Goal: Information Seeking & Learning: Learn about a topic

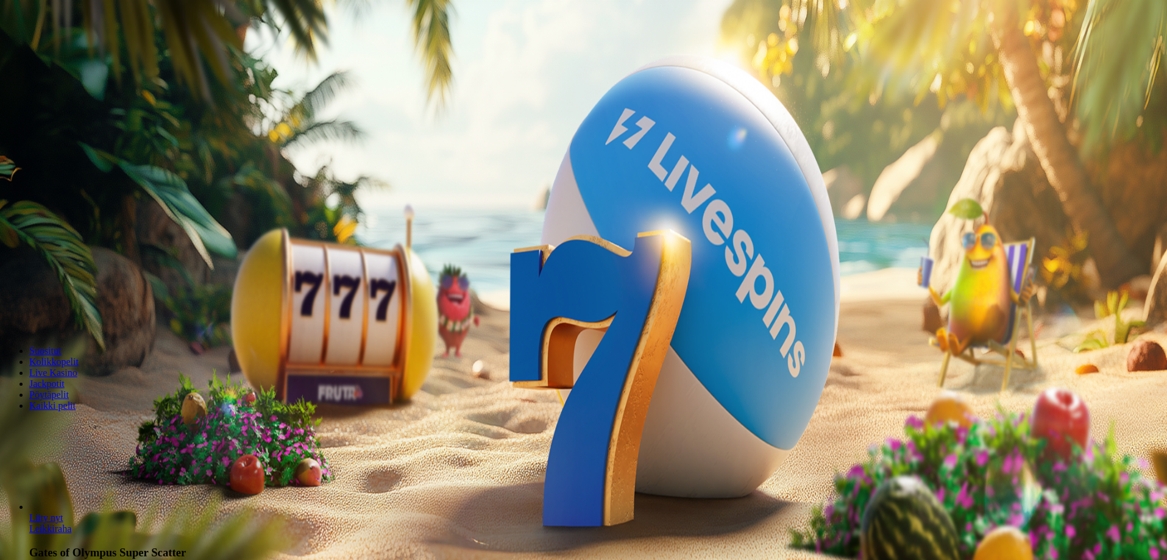
click at [88, 51] on button "Kirjaudu" at bounding box center [85, 44] width 40 height 13
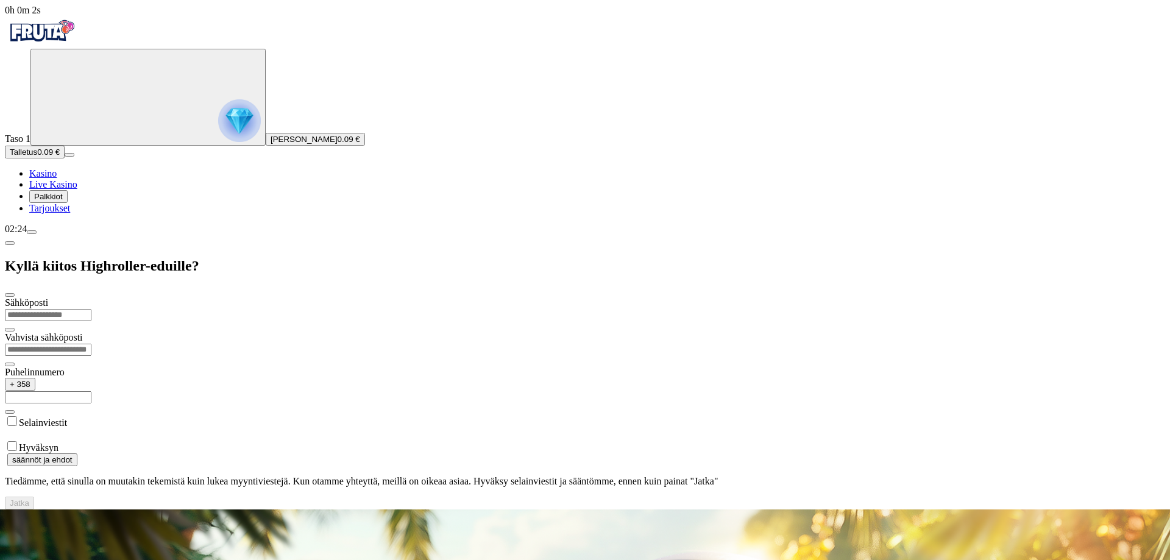
click at [409, 235] on div "Kyllä kiitos Highroller-eduille?" at bounding box center [585, 266] width 1160 height 63
click at [64, 213] on span "Tarjoukset" at bounding box center [49, 208] width 41 height 10
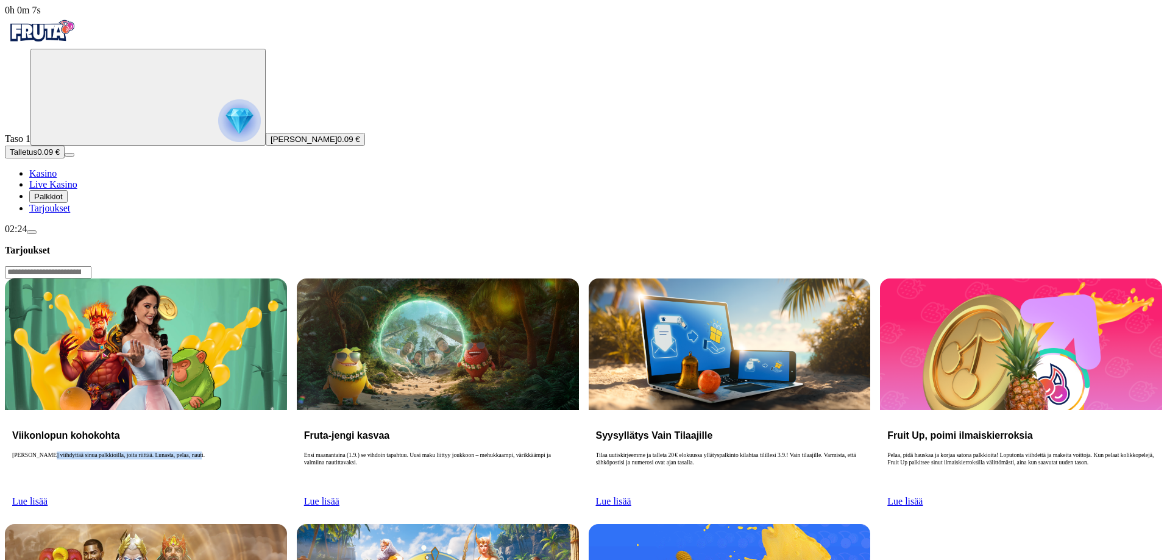
drag, startPoint x: 207, startPoint y: 194, endPoint x: 331, endPoint y: 199, distance: 123.8
click at [280, 452] on p "[PERSON_NAME] viihdyttää sinua palkkioilla, joita riittää. Lunasta, pelaa, naut…" at bounding box center [146, 471] width 268 height 39
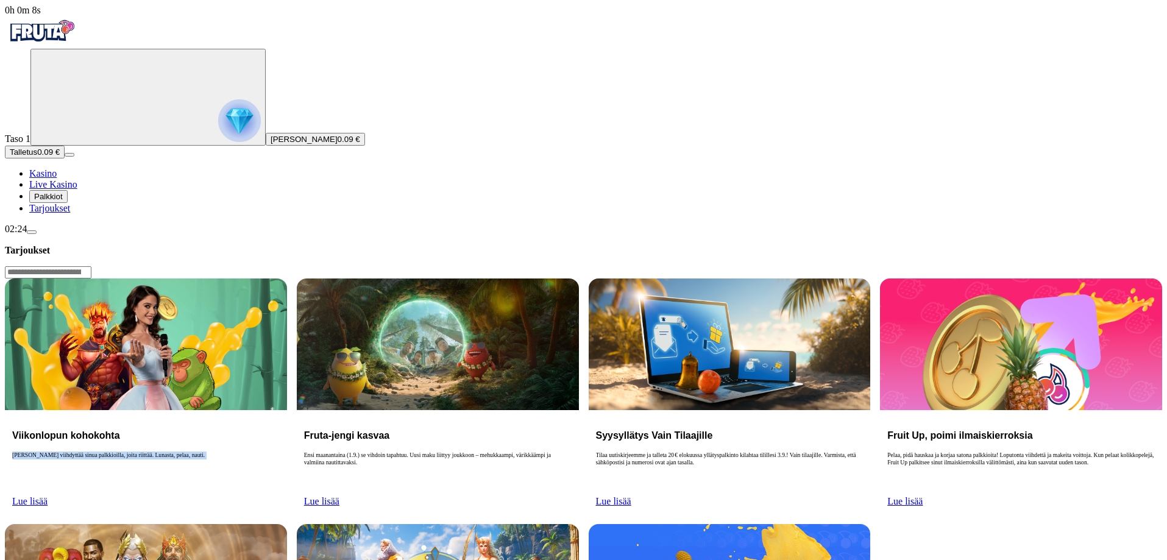
click at [280, 452] on p "[PERSON_NAME] viihdyttää sinua palkkioilla, joita riittää. Lunasta, pelaa, naut…" at bounding box center [146, 471] width 268 height 39
click at [48, 496] on link "Lue lisää" at bounding box center [29, 501] width 35 height 10
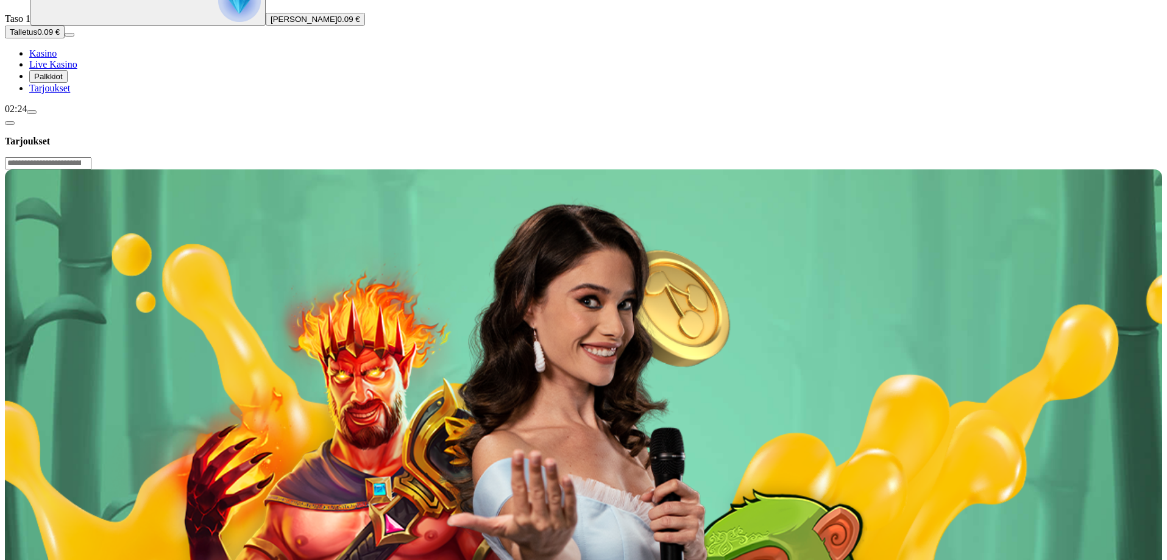
scroll to position [122, 0]
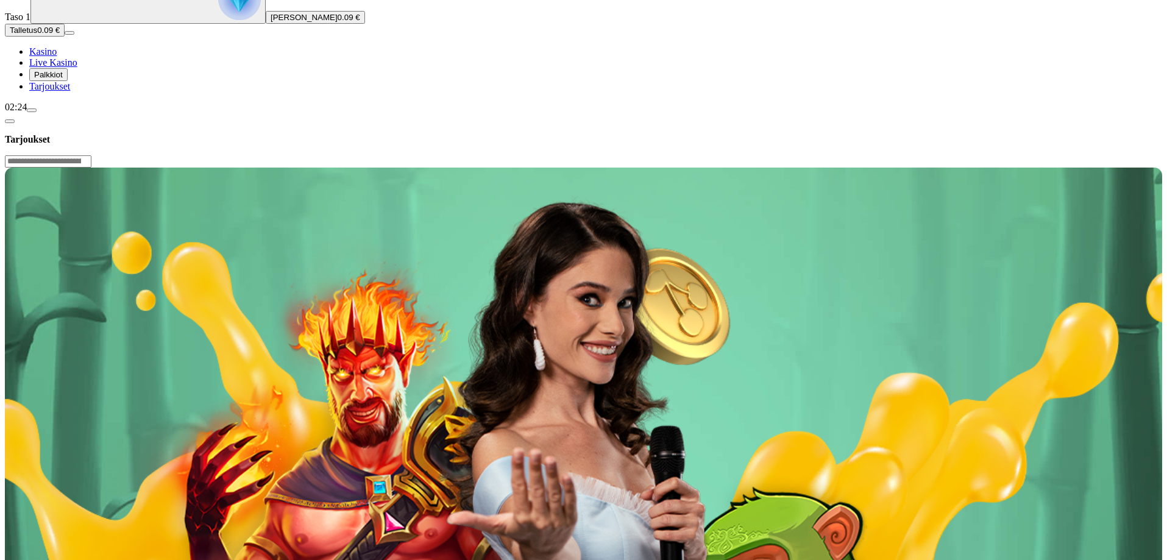
drag, startPoint x: 272, startPoint y: 360, endPoint x: 777, endPoint y: 353, distance: 504.6
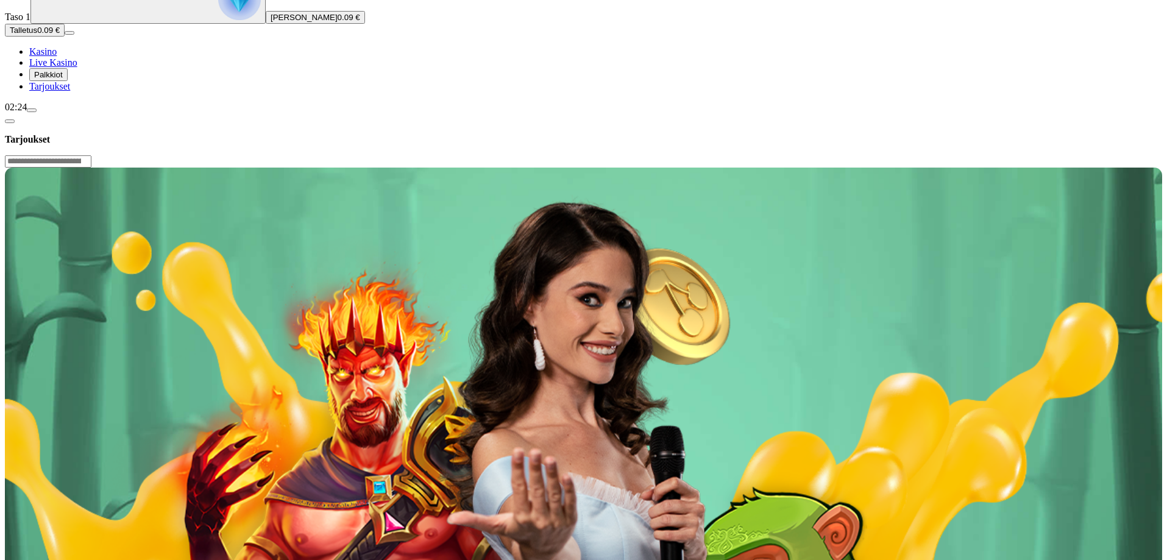
drag, startPoint x: 525, startPoint y: 294, endPoint x: 710, endPoint y: 300, distance: 185.3
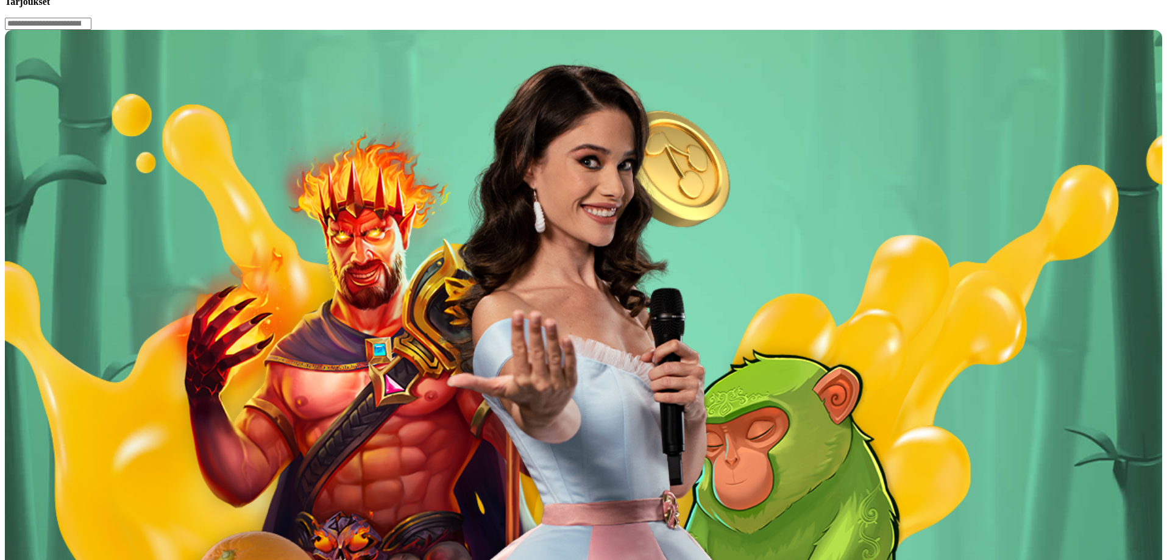
scroll to position [305, 0]
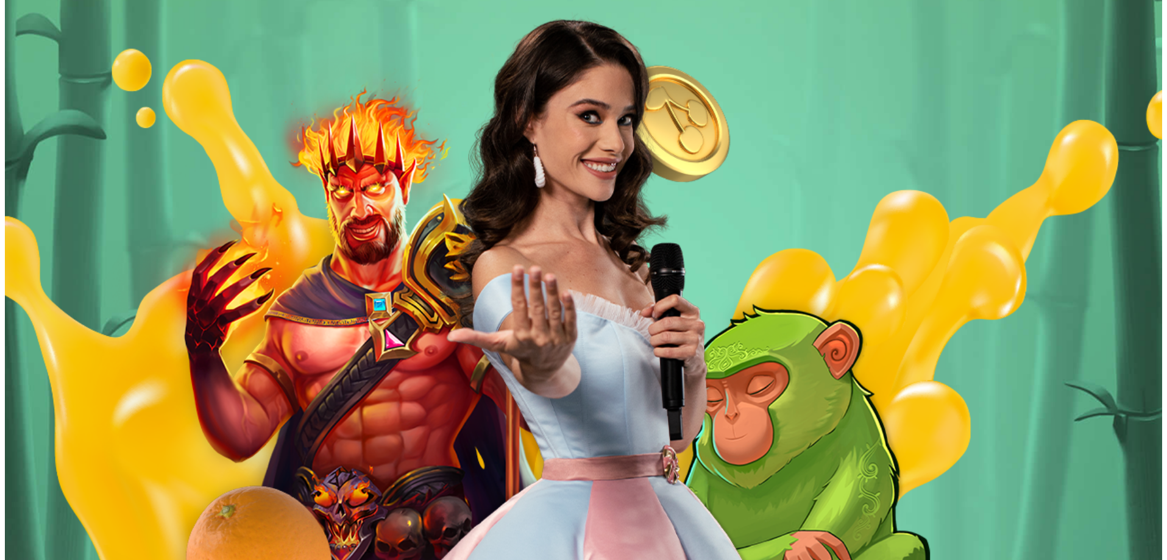
drag, startPoint x: 539, startPoint y: 112, endPoint x: 862, endPoint y: 119, distance: 323.0
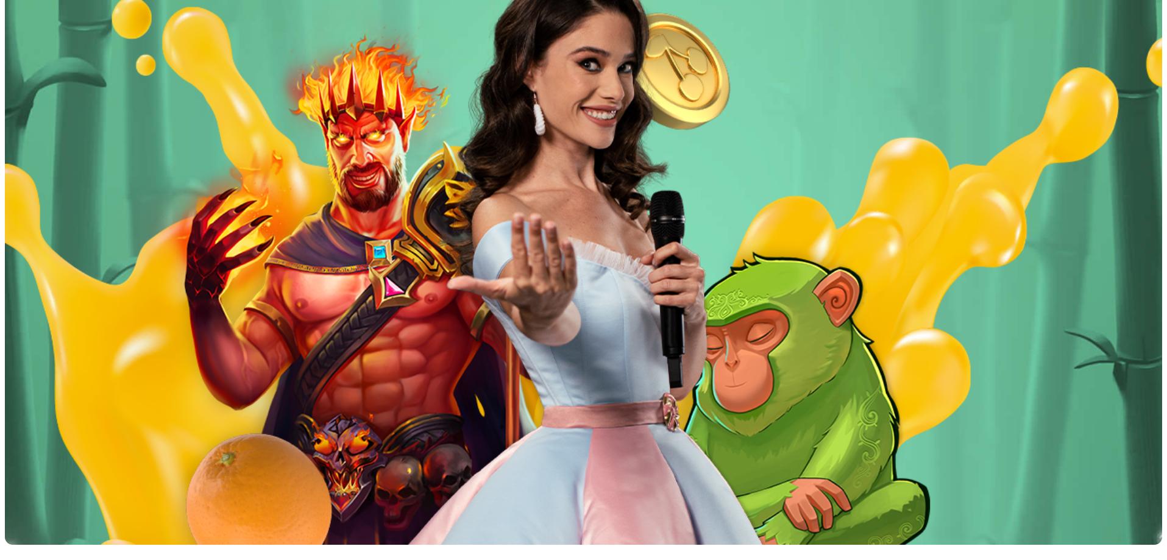
scroll to position [609, 0]
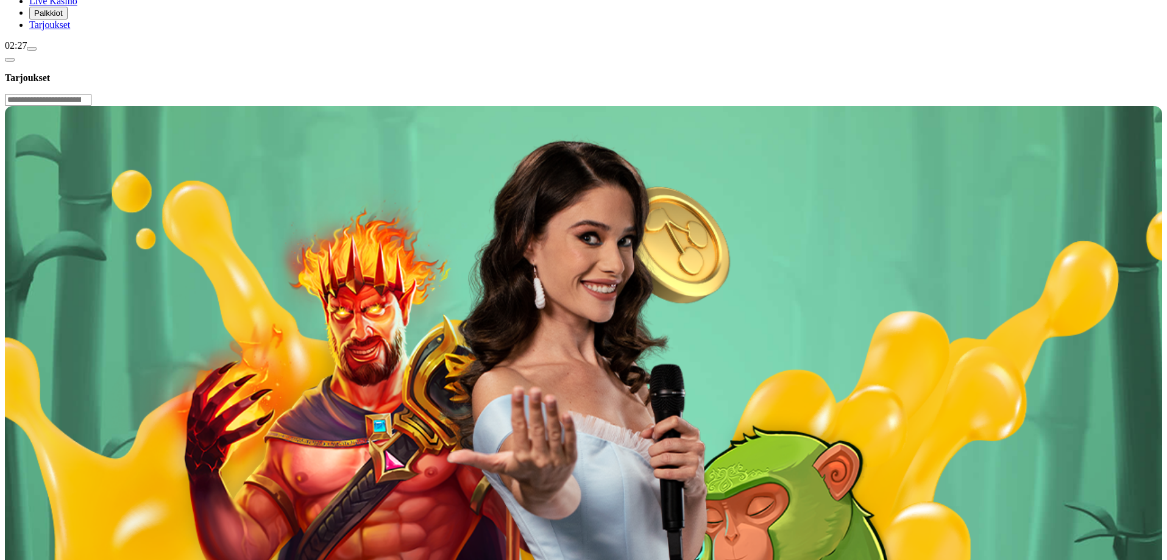
scroll to position [183, 0]
